Goal: Check status: Check status

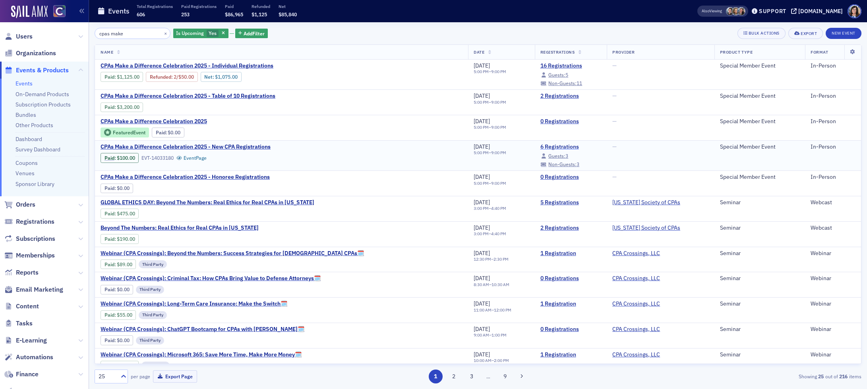
click at [540, 147] on link "6 Registrations" at bounding box center [570, 146] width 61 height 7
click at [540, 63] on link "16 Registrations" at bounding box center [570, 65] width 61 height 7
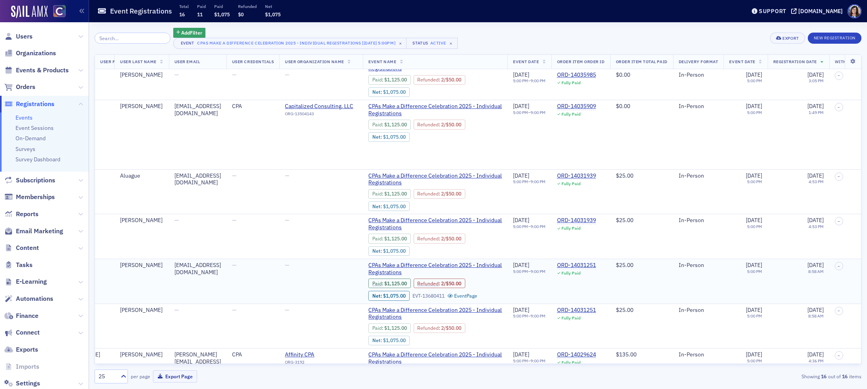
scroll to position [193, 296]
click at [595, 266] on div "ORD-14031251" at bounding box center [575, 265] width 39 height 7
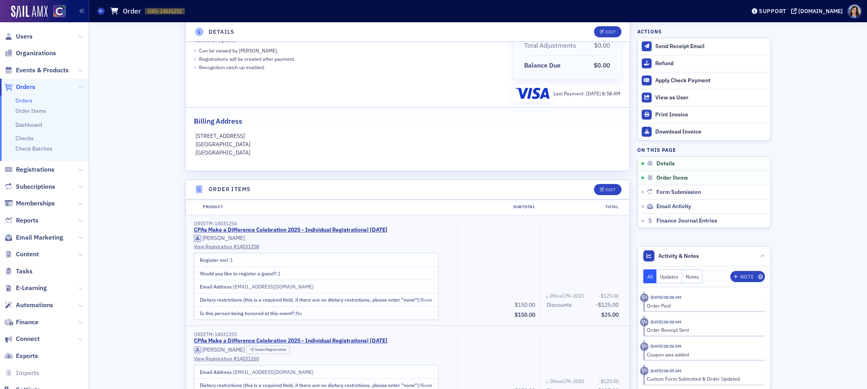
scroll to position [133, 0]
